Goal: Task Accomplishment & Management: Use online tool/utility

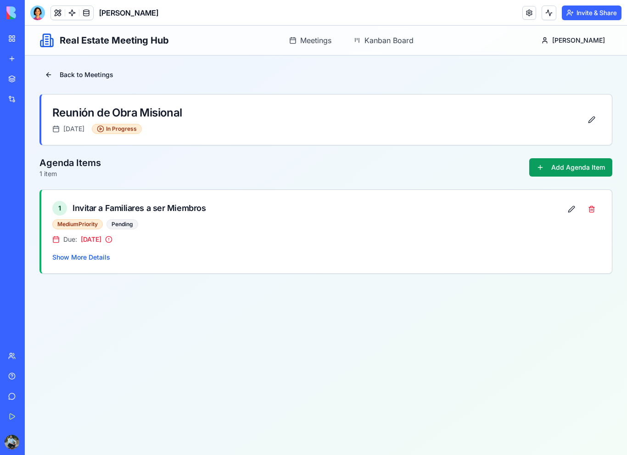
click at [11, 41] on link "My Workspace" at bounding box center [21, 38] width 37 height 18
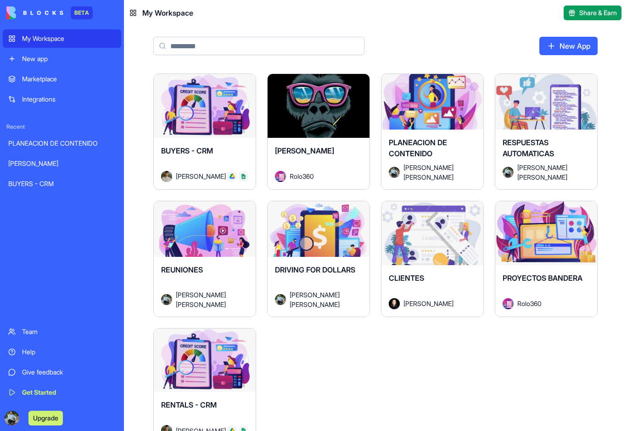
click at [324, 142] on div "[PERSON_NAME] Rolo360" at bounding box center [319, 163] width 102 height 51
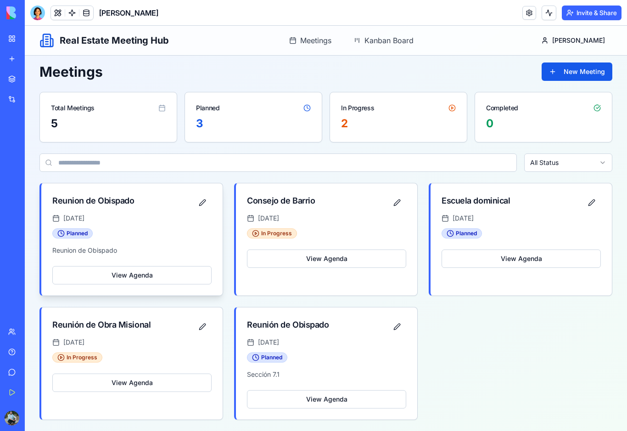
scroll to position [4, 0]
click at [124, 276] on button "View Agenda" at bounding box center [131, 275] width 159 height 18
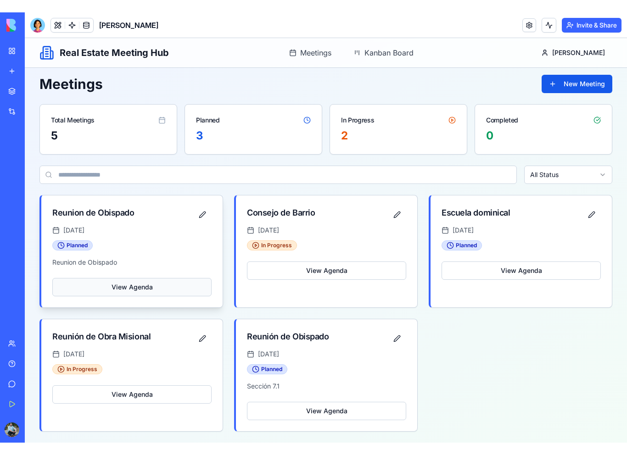
scroll to position [0, 0]
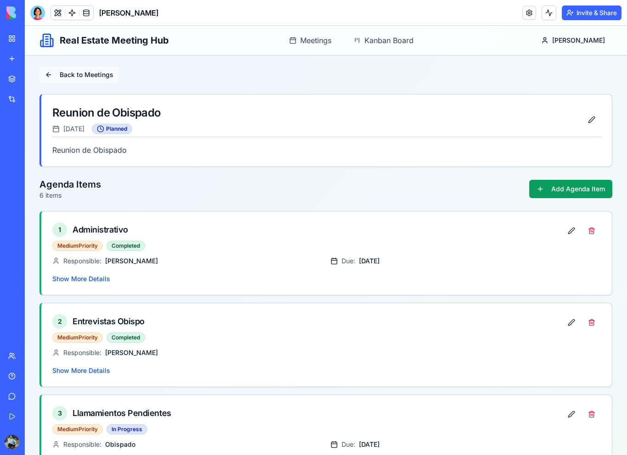
click at [49, 78] on button "Back to Meetings" at bounding box center [78, 75] width 79 height 17
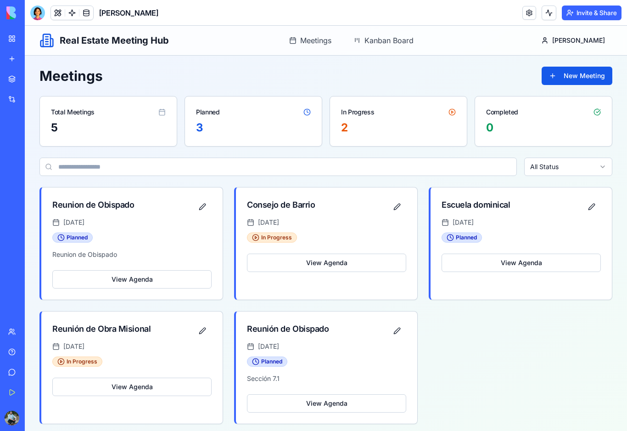
click at [12, 40] on link "My Workspace" at bounding box center [21, 38] width 37 height 18
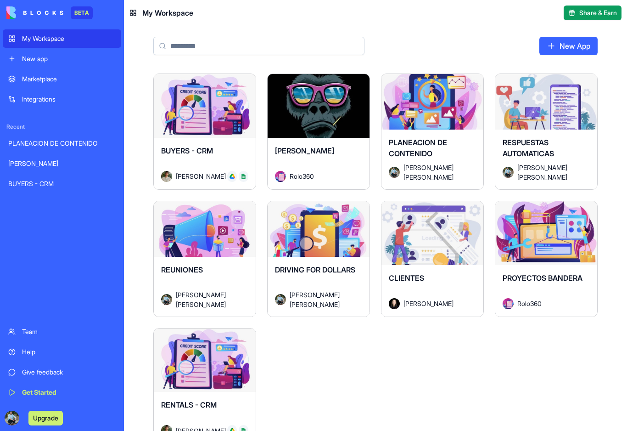
click at [33, 42] on div "My Workspace" at bounding box center [69, 38] width 94 height 9
click at [314, 254] on div "Launch" at bounding box center [319, 233] width 102 height 64
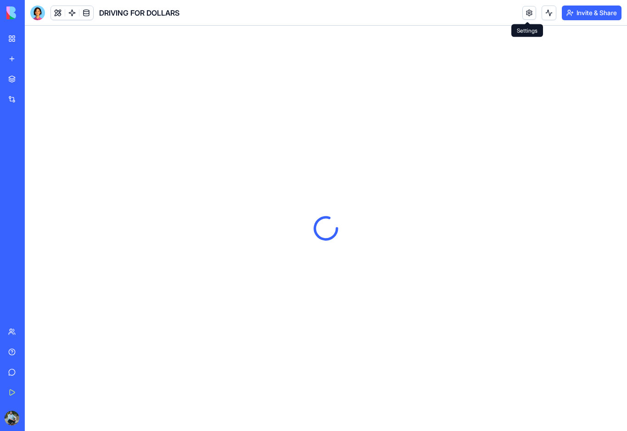
click at [527, 17] on link at bounding box center [529, 13] width 14 height 14
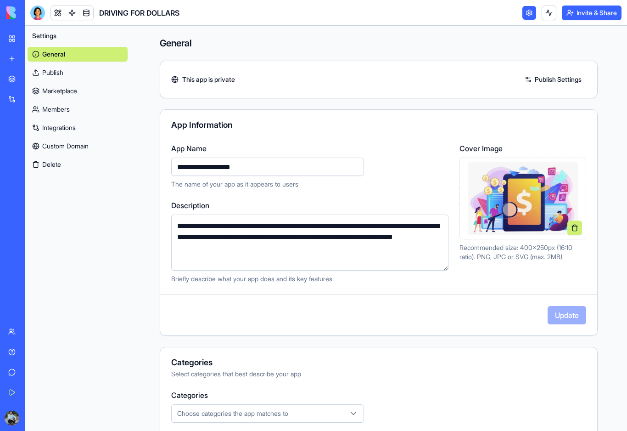
click at [285, 165] on input "**********" at bounding box center [267, 166] width 193 height 18
drag, startPoint x: 285, startPoint y: 167, endPoint x: 162, endPoint y: 172, distance: 123.6
click at [162, 172] on div "**********" at bounding box center [378, 213] width 437 height 140
type input "*"
type input "**********"
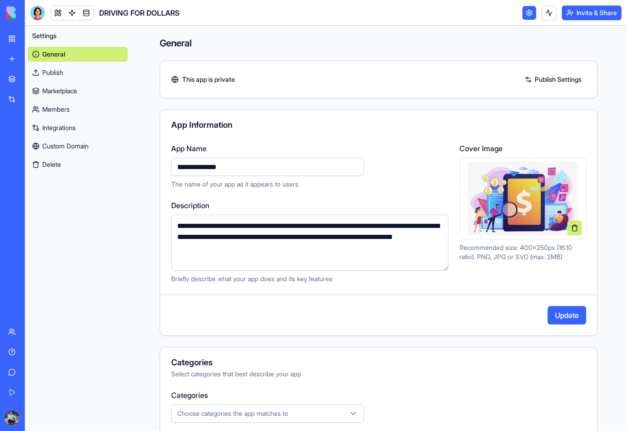
click at [563, 317] on button "Update" at bounding box center [567, 315] width 39 height 18
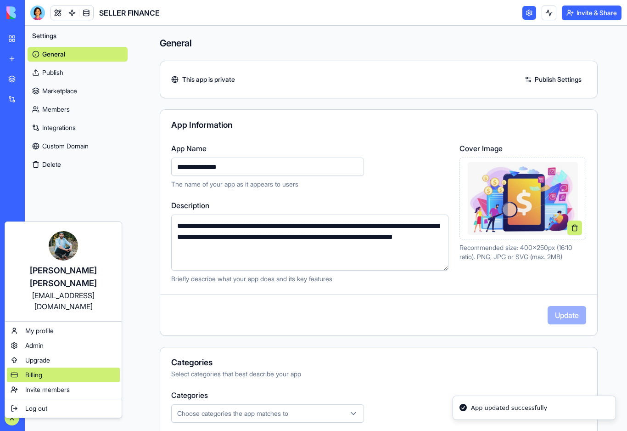
click at [40, 370] on span "Billing" at bounding box center [33, 374] width 17 height 9
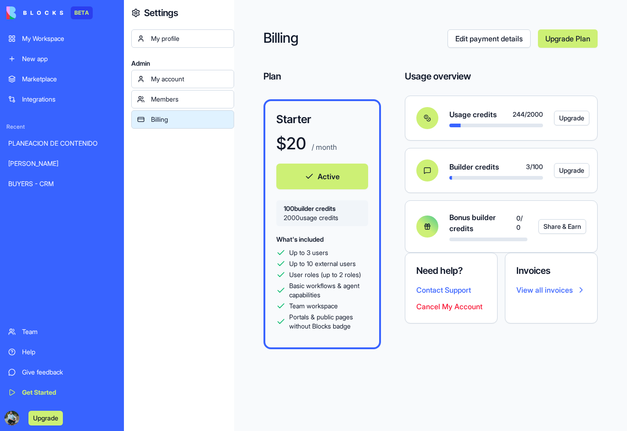
click at [13, 41] on link "My Workspace" at bounding box center [62, 38] width 118 height 18
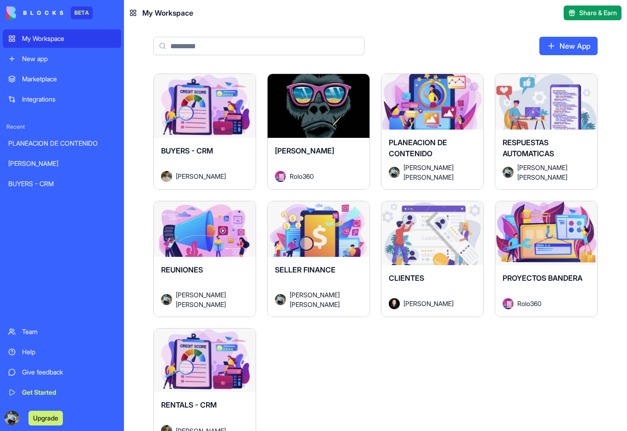
click at [320, 246] on div "Launch" at bounding box center [319, 233] width 102 height 64
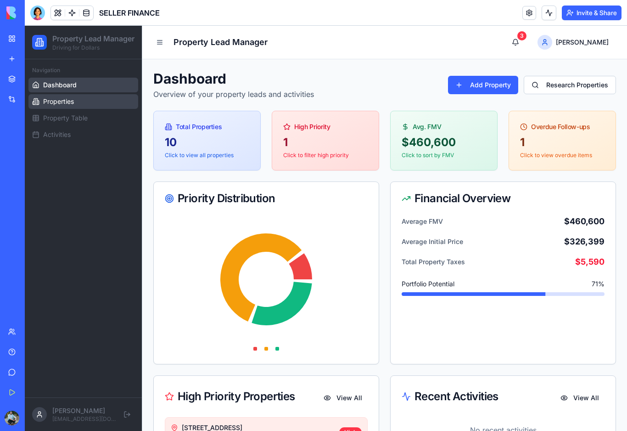
click at [90, 109] on link "Properties" at bounding box center [83, 101] width 110 height 15
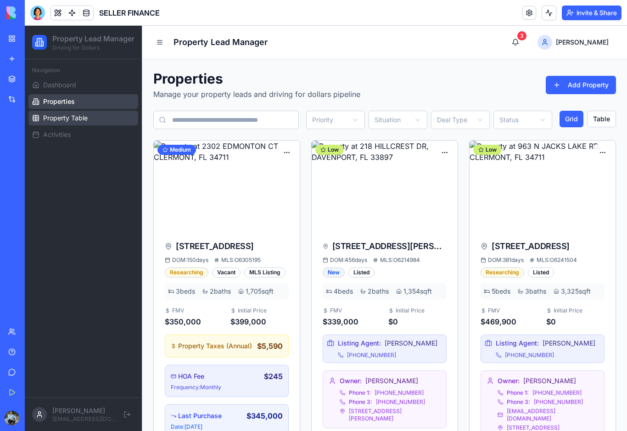
click at [78, 125] on link "Property Table" at bounding box center [83, 118] width 110 height 15
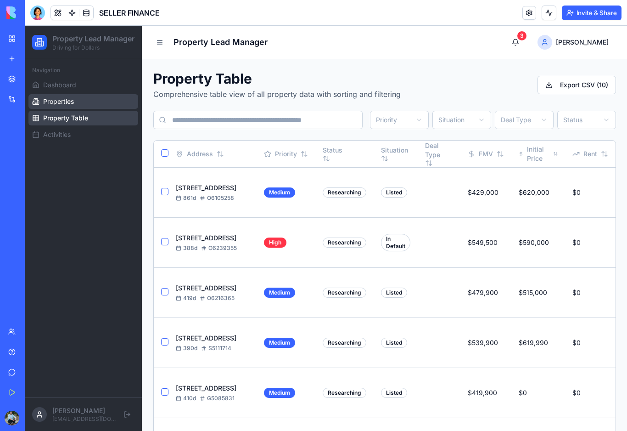
click at [71, 106] on span "Properties" at bounding box center [58, 101] width 31 height 9
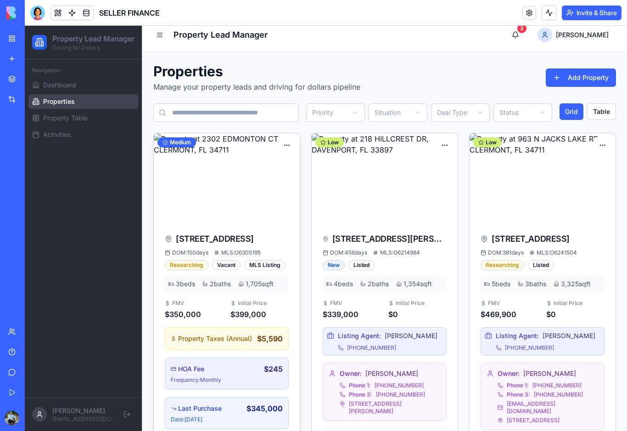
scroll to position [9, 0]
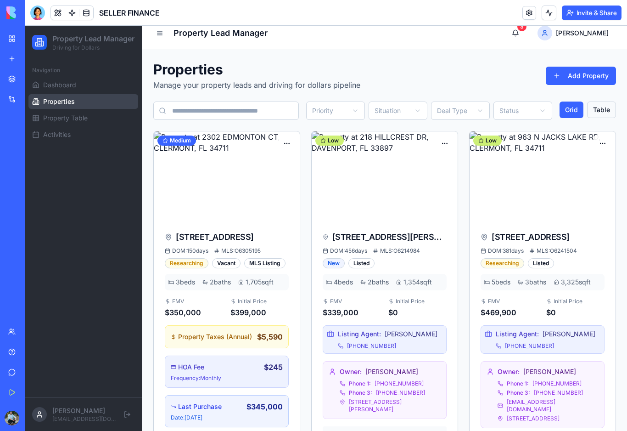
click at [604, 112] on button "Table" at bounding box center [601, 109] width 29 height 17
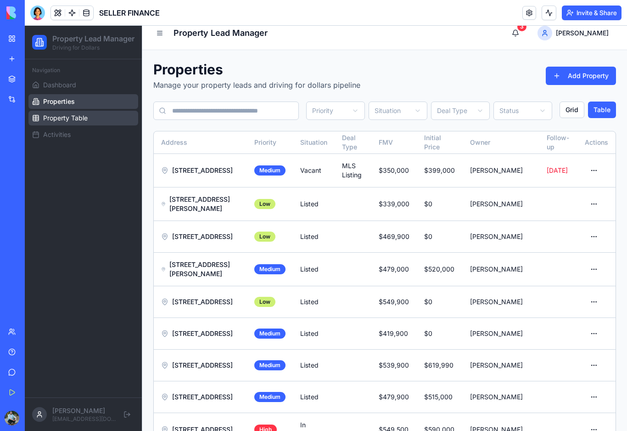
click at [91, 125] on link "Property Table" at bounding box center [83, 118] width 110 height 15
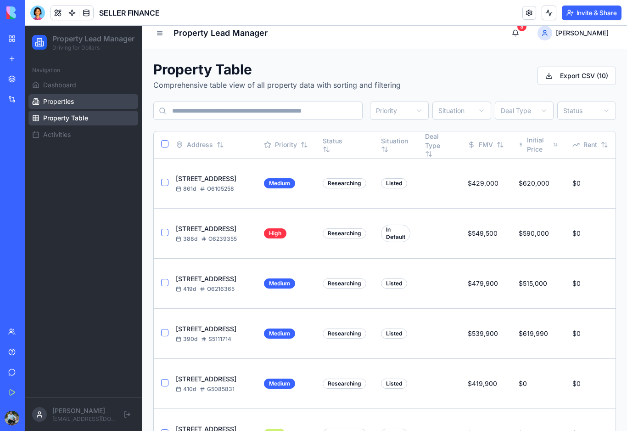
click at [87, 109] on link "Properties" at bounding box center [83, 101] width 110 height 15
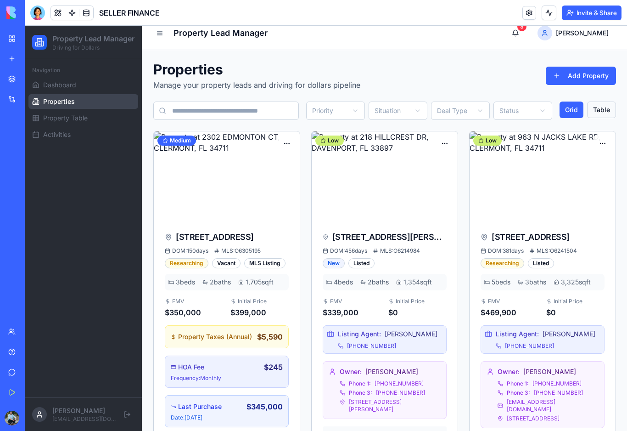
click at [602, 112] on button "Table" at bounding box center [601, 109] width 29 height 17
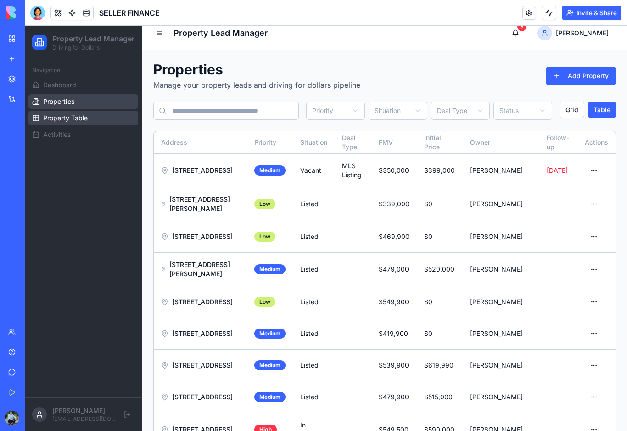
click at [94, 125] on link "Property Table" at bounding box center [83, 118] width 110 height 15
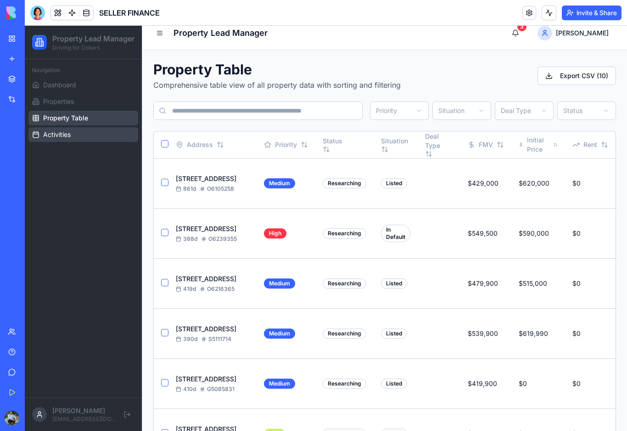
click at [68, 139] on span "Activities" at bounding box center [57, 134] width 28 height 9
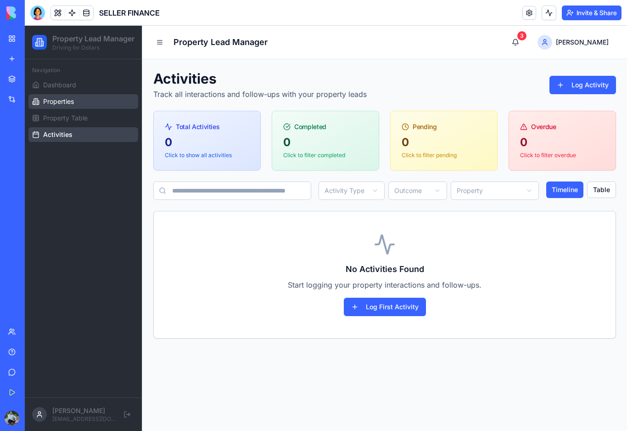
click at [66, 109] on link "Properties" at bounding box center [83, 101] width 110 height 15
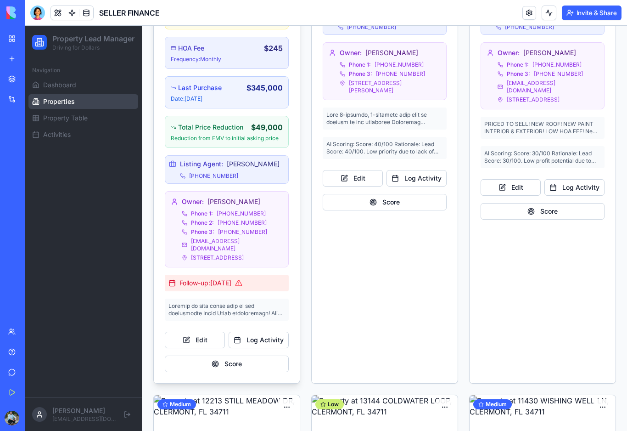
scroll to position [336, 0]
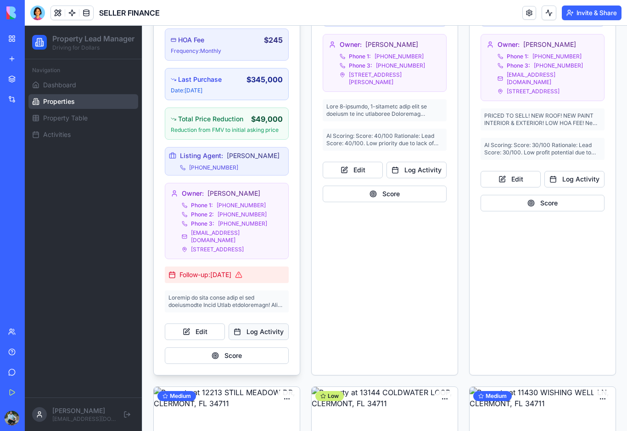
click at [265, 334] on button "Log Activity" at bounding box center [259, 331] width 60 height 17
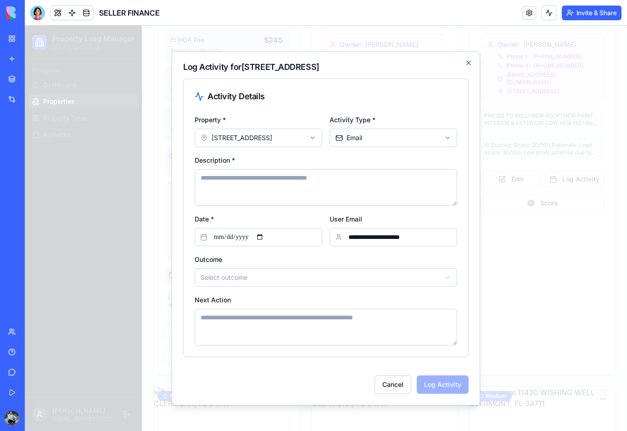
click at [287, 178] on textarea "Description *" at bounding box center [326, 187] width 263 height 37
type textarea "******"
click at [253, 324] on textarea "Next Action" at bounding box center [326, 326] width 263 height 37
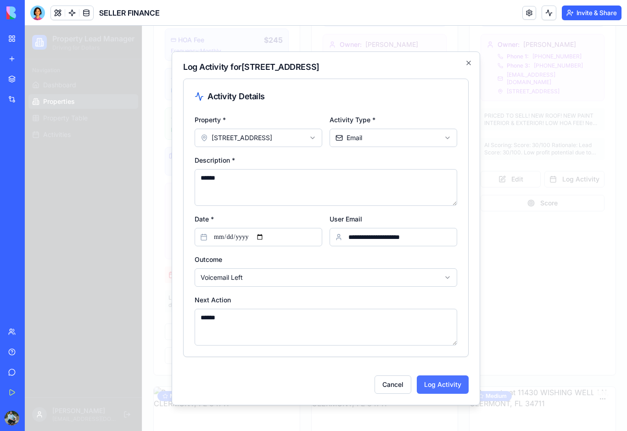
type textarea "******"
click at [452, 392] on button "Log Activity" at bounding box center [443, 384] width 52 height 18
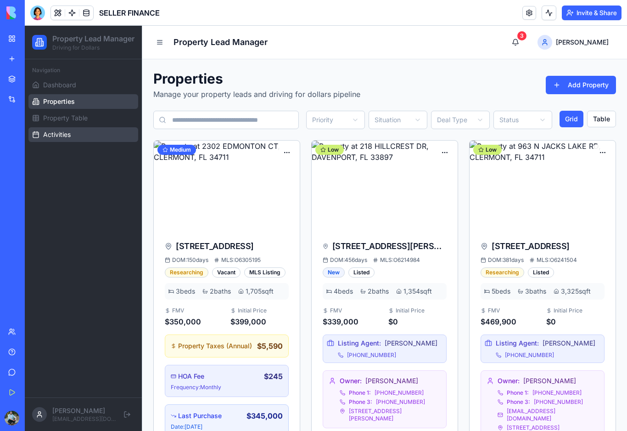
click at [62, 139] on span "Activities" at bounding box center [57, 134] width 28 height 9
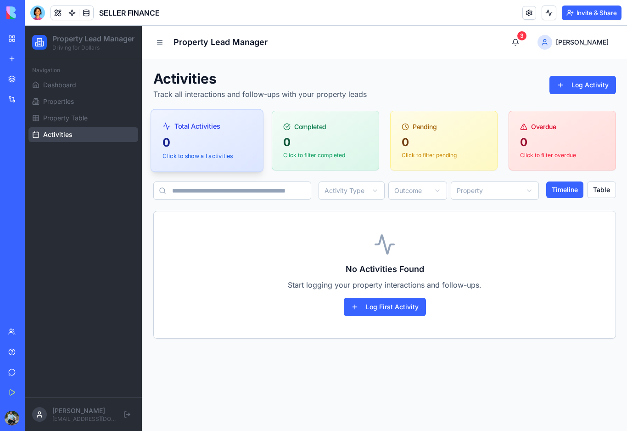
click at [193, 143] on div "0" at bounding box center [207, 143] width 89 height 16
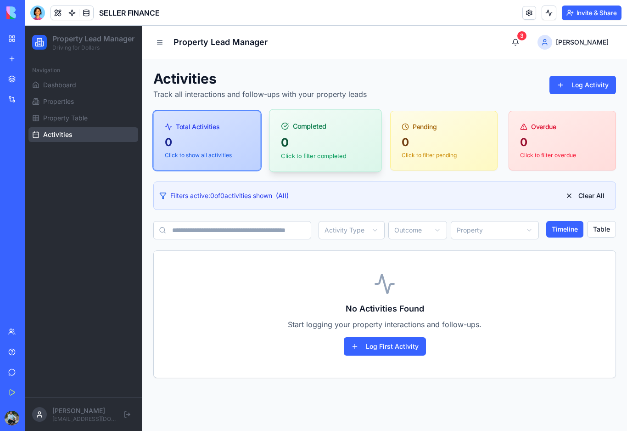
click at [306, 142] on div "0" at bounding box center [325, 143] width 89 height 16
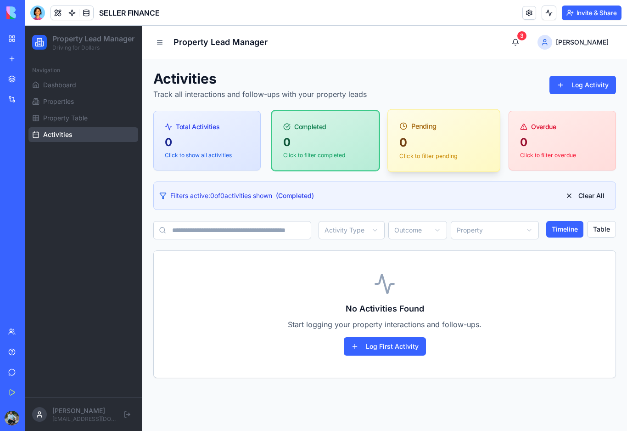
click at [437, 144] on div "0" at bounding box center [443, 143] width 89 height 16
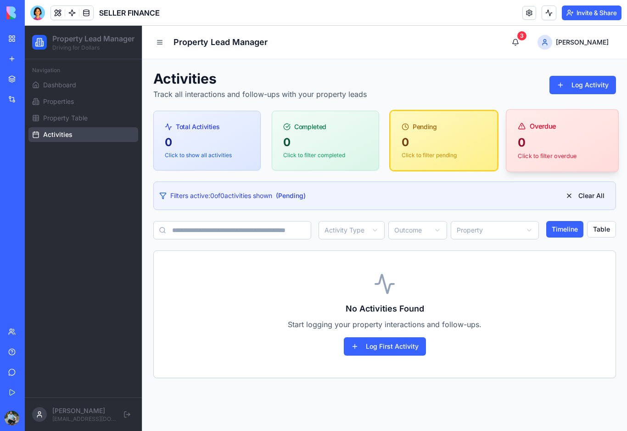
click at [544, 148] on div "0" at bounding box center [562, 143] width 89 height 16
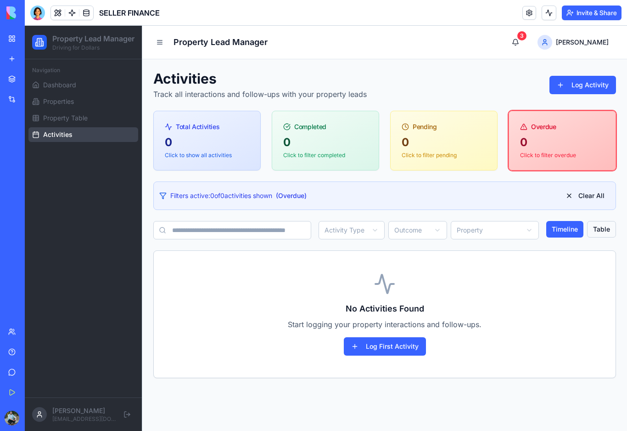
click at [606, 230] on button "Table" at bounding box center [601, 229] width 29 height 17
click at [572, 231] on button "Timeline" at bounding box center [565, 229] width 38 height 17
click at [49, 103] on ul "Dashboard Properties Property Table Activities" at bounding box center [83, 110] width 110 height 64
click at [51, 90] on span "Dashboard" at bounding box center [59, 84] width 33 height 9
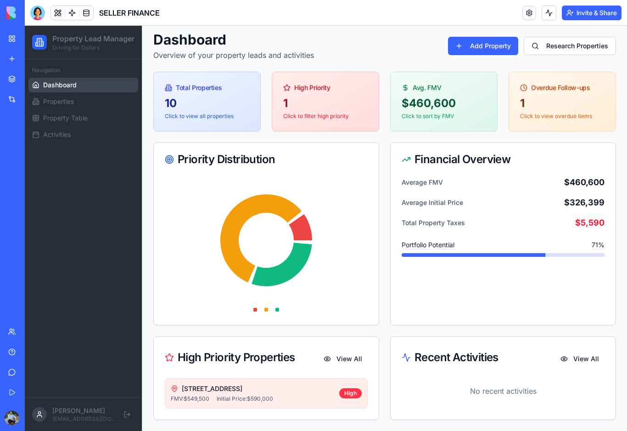
click at [314, 275] on icon at bounding box center [266, 245] width 203 height 138
click at [381, 225] on div "Priority Distribution Financial Overview Average FMV $460,600 Average Initial P…" at bounding box center [384, 233] width 463 height 183
click at [83, 109] on link "Properties" at bounding box center [83, 101] width 110 height 15
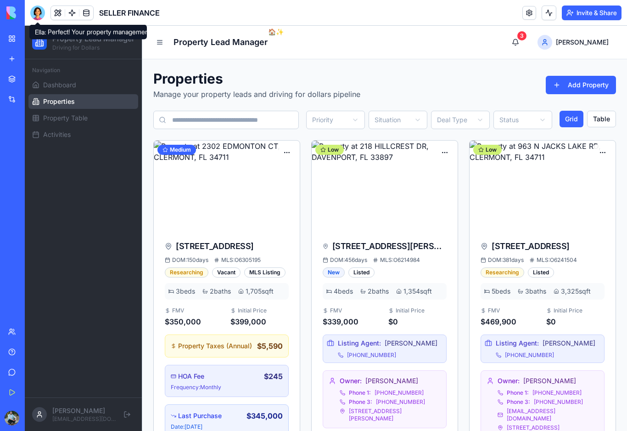
click at [41, 17] on div at bounding box center [37, 13] width 15 height 15
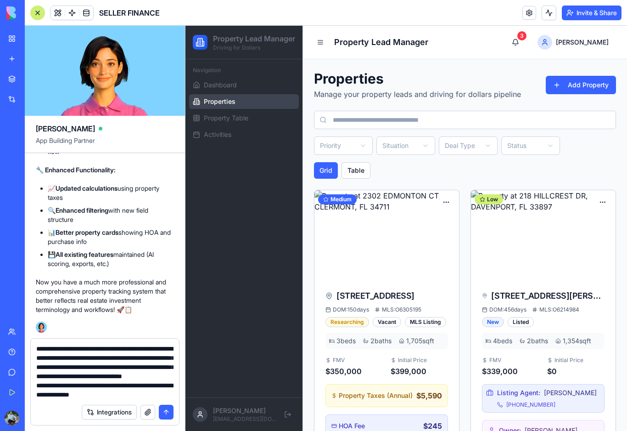
scroll to position [27, 0]
type textarea "**********"
click at [168, 411] on button "submit" at bounding box center [166, 411] width 15 height 15
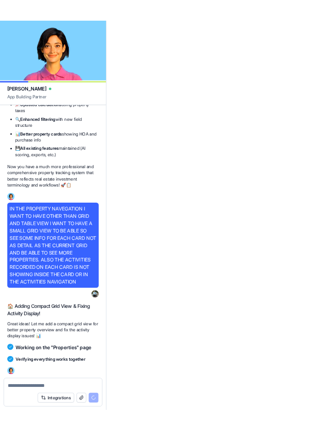
scroll to position [5206, 0]
